Goal: Check status: Check status

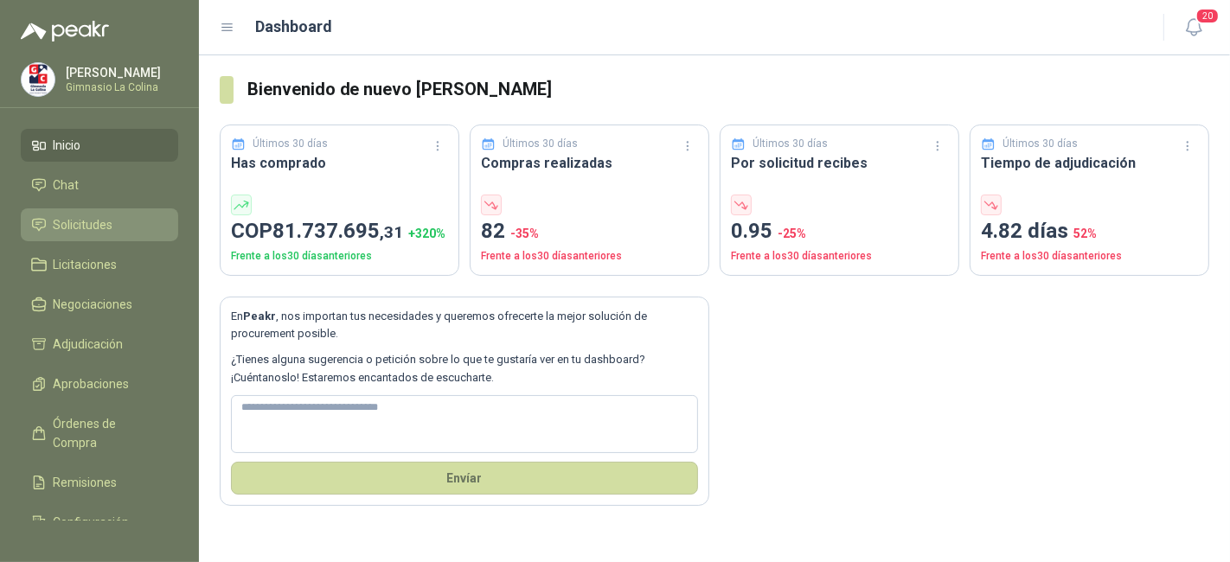
click at [111, 237] on link "Solicitudes" at bounding box center [99, 224] width 157 height 33
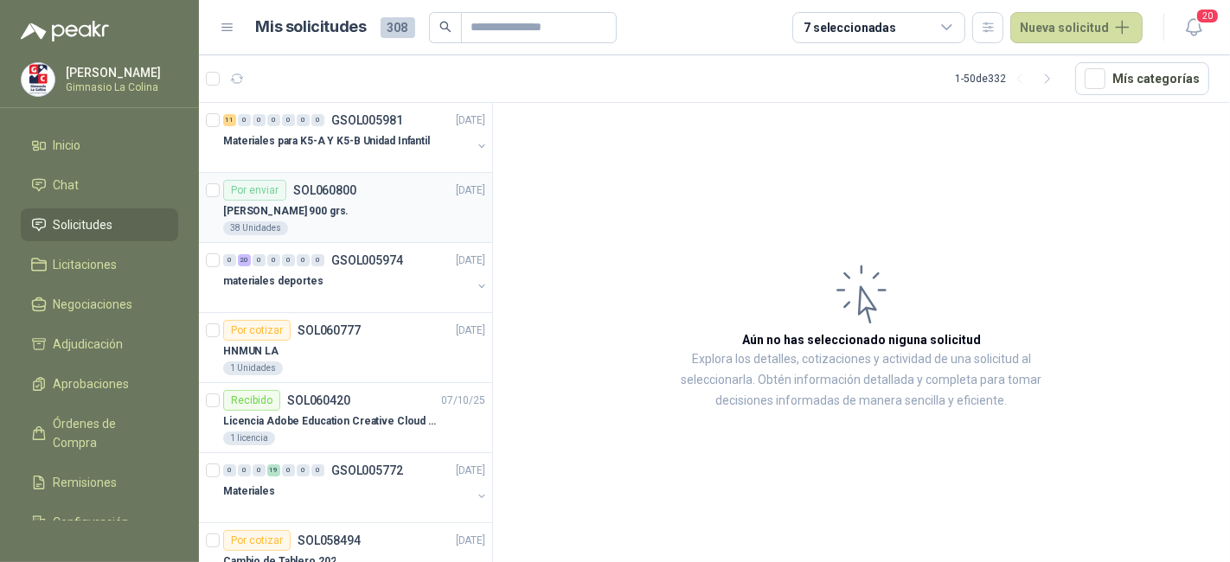
click at [385, 201] on div "[PERSON_NAME] 900 grs." at bounding box center [354, 211] width 262 height 21
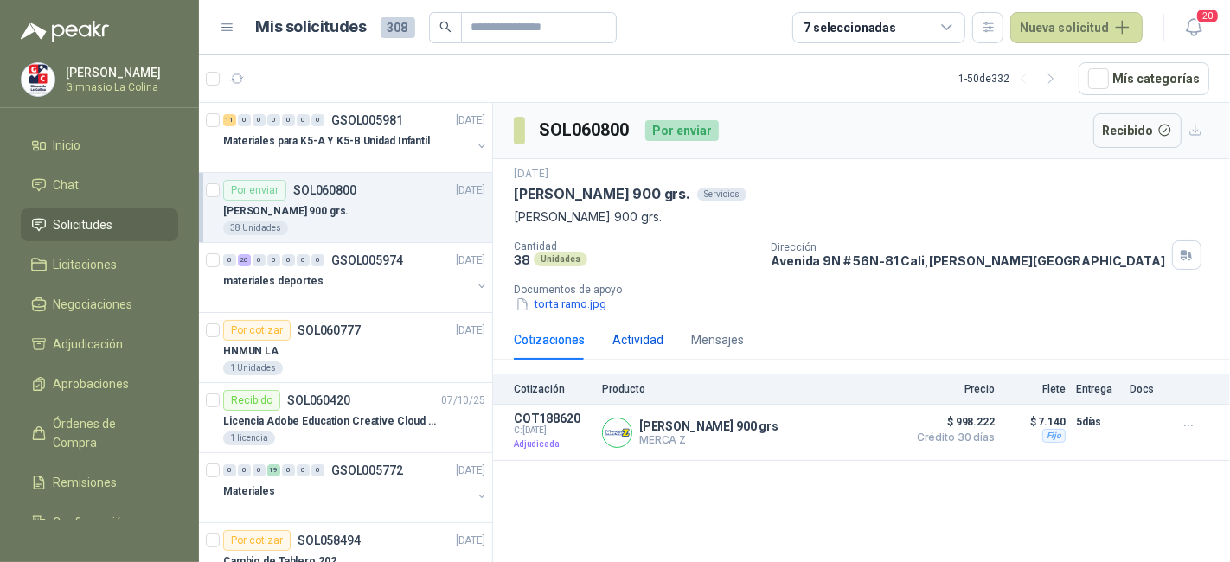
click at [627, 343] on div "Actividad" at bounding box center [637, 339] width 51 height 19
